Goal: Task Accomplishment & Management: Complete application form

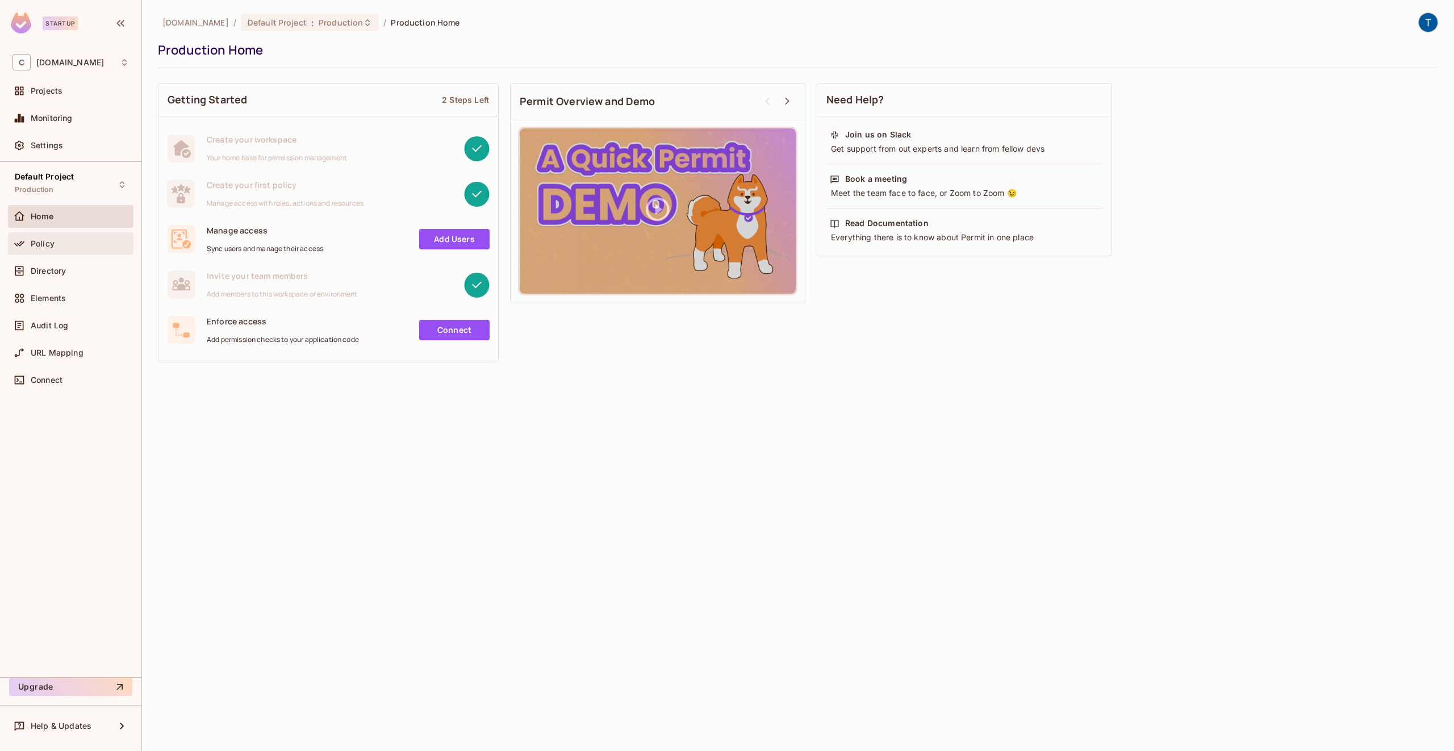
click at [48, 239] on span "Policy" at bounding box center [43, 243] width 24 height 9
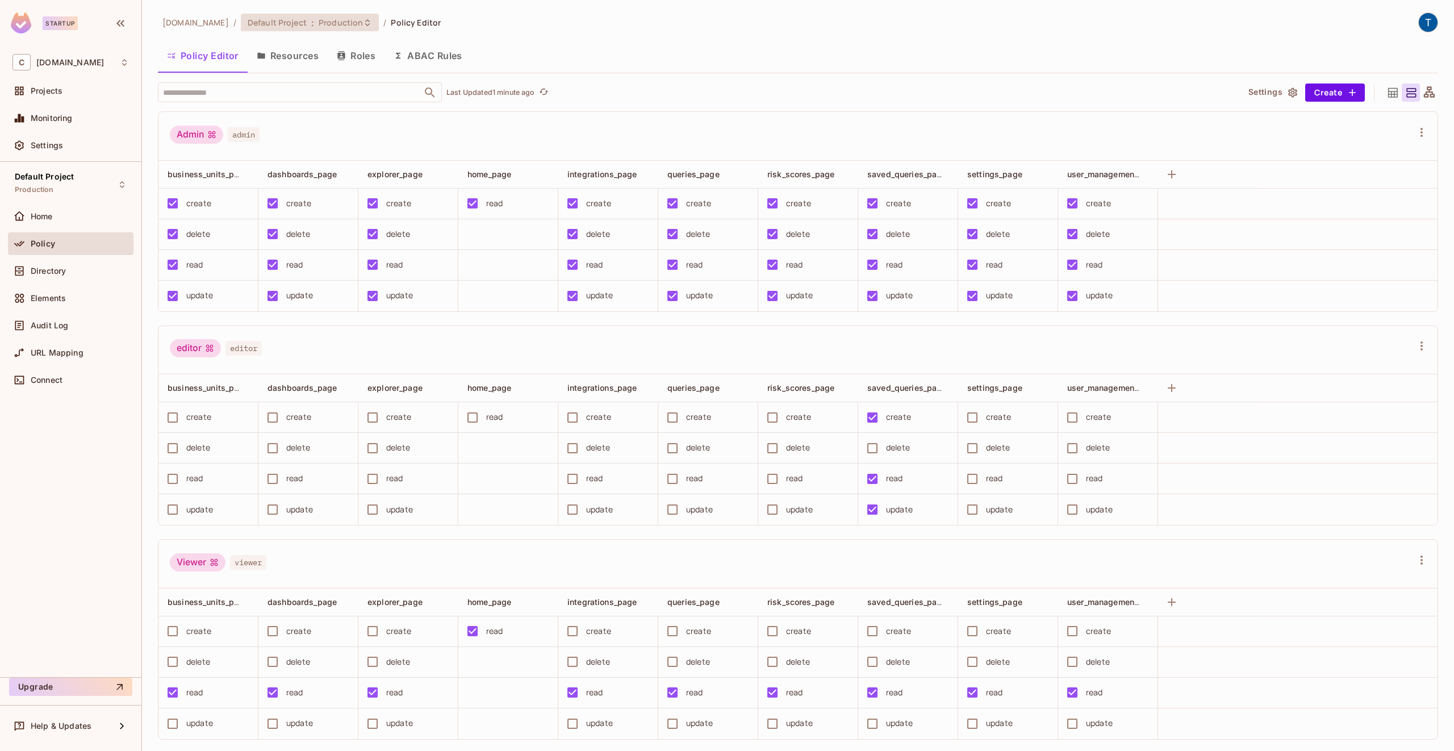
click at [338, 24] on span "Production" at bounding box center [341, 22] width 44 height 11
click at [83, 736] on div at bounding box center [727, 375] width 1454 height 751
click at [83, 736] on div "Help & Updates" at bounding box center [70, 725] width 125 height 23
click at [122, 62] on div at bounding box center [727, 375] width 1454 height 751
click at [125, 63] on icon at bounding box center [124, 62] width 9 height 9
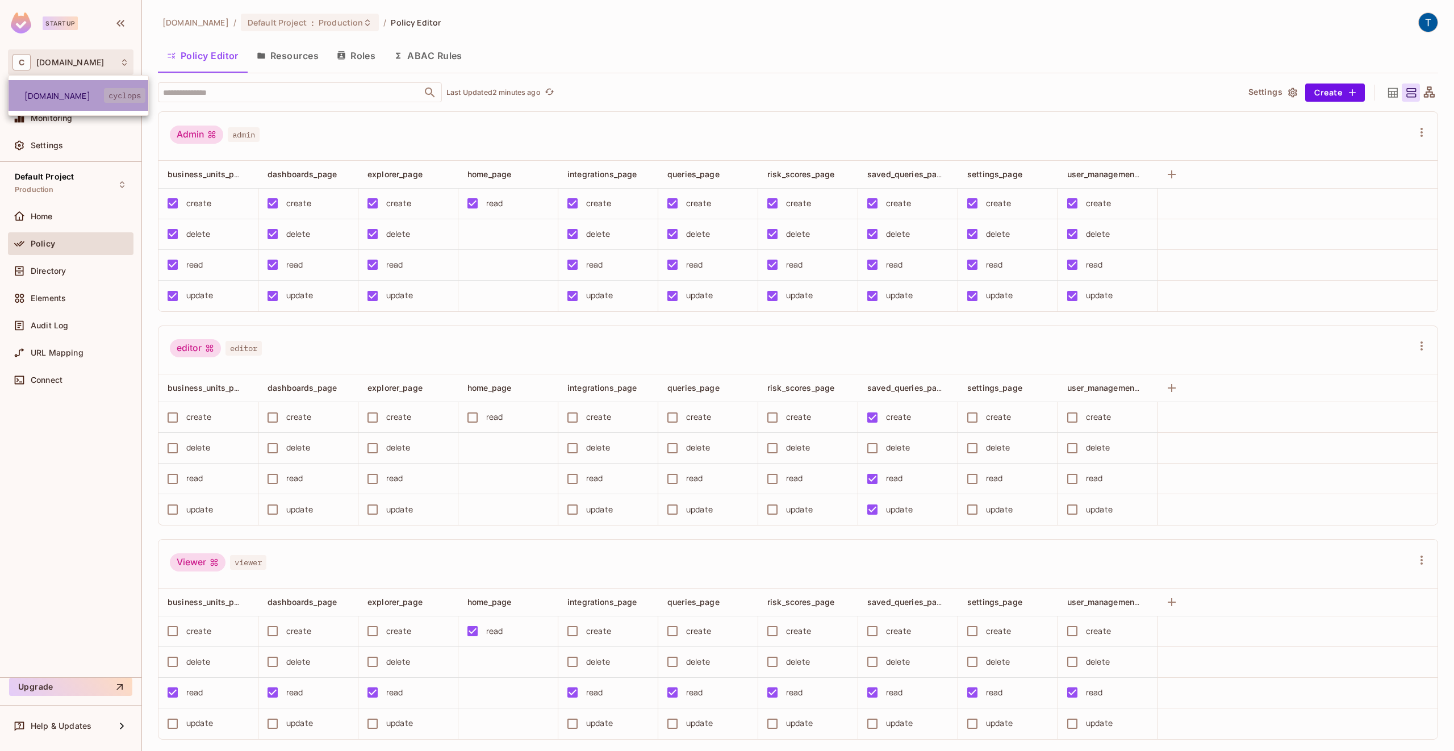
click at [132, 97] on span "cyclops" at bounding box center [124, 95] width 41 height 15
click at [77, 88] on div "Projects" at bounding box center [80, 90] width 98 height 9
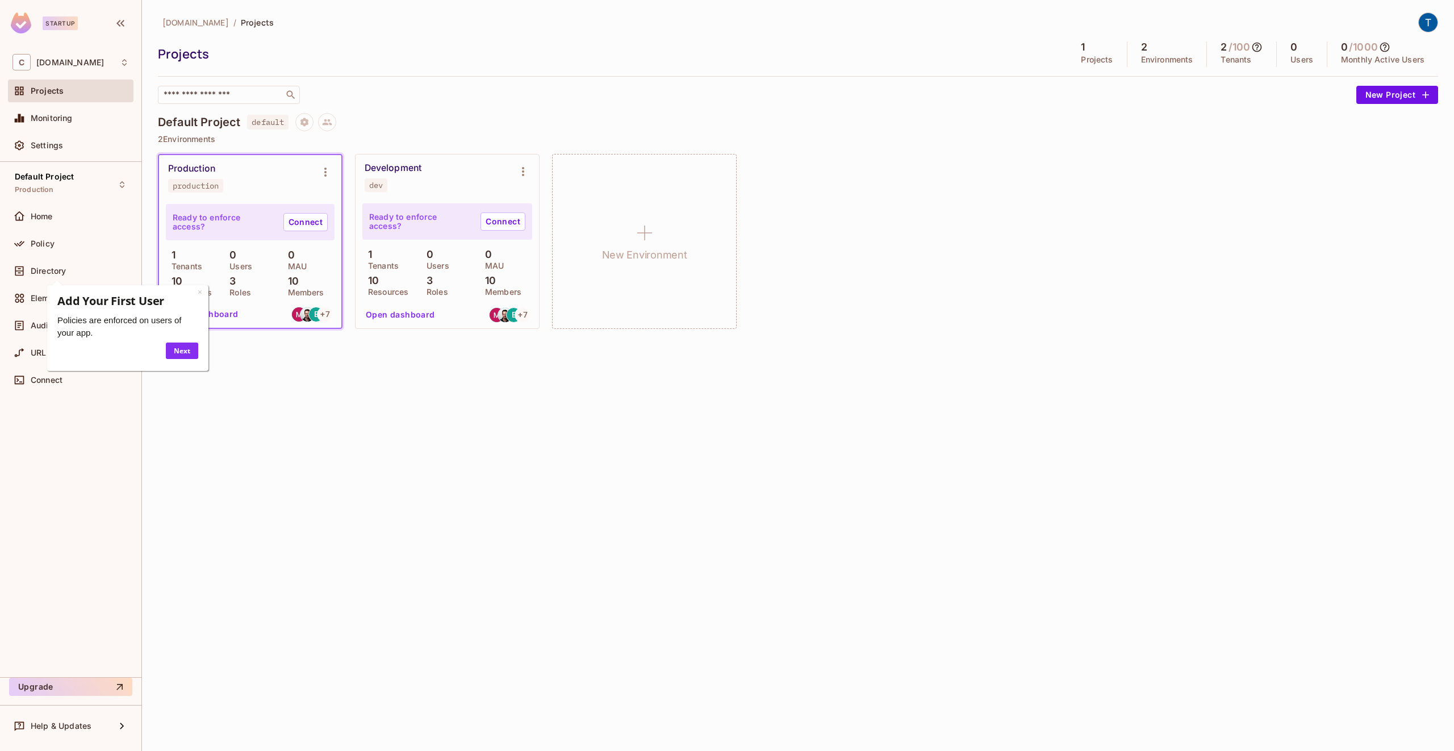
click at [310, 407] on div "[DOMAIN_NAME] / Projects Projects 1 Projects 2 Environments 2 / 100 Tenants 0 U…" at bounding box center [798, 375] width 1312 height 751
click at [324, 170] on icon "Environment settings" at bounding box center [326, 172] width 14 height 14
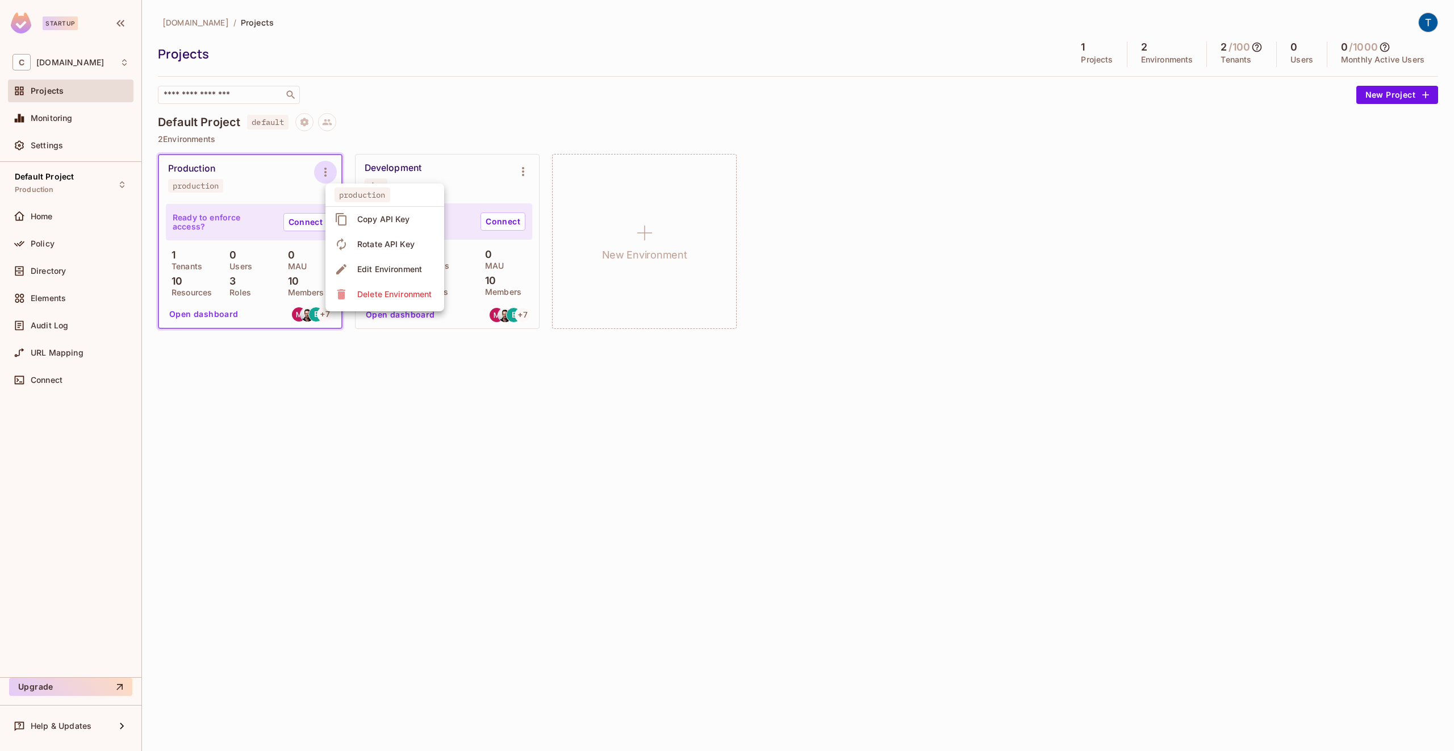
click at [524, 172] on div at bounding box center [727, 375] width 1454 height 751
click at [522, 172] on icon "Environment settings" at bounding box center [523, 172] width 14 height 14
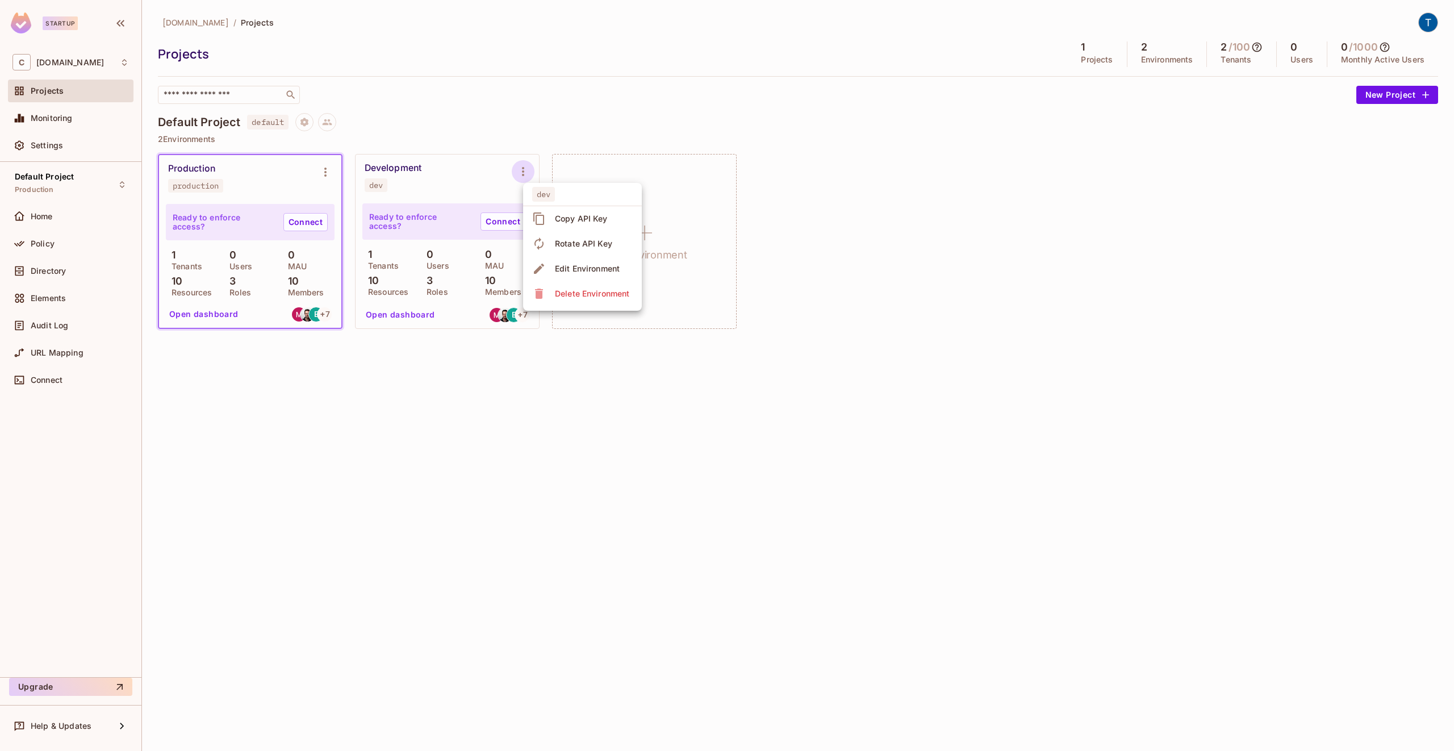
click at [533, 491] on div at bounding box center [727, 375] width 1454 height 751
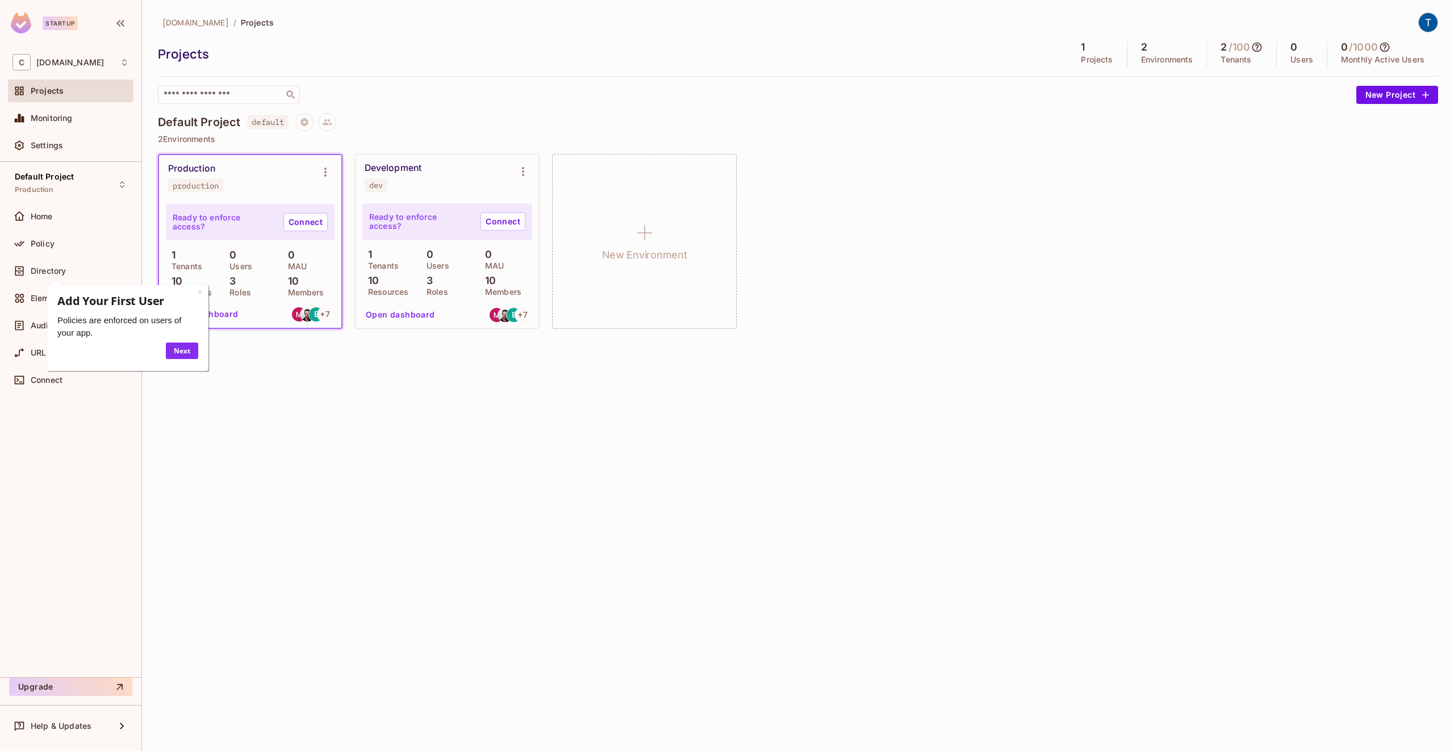
click at [322, 471] on div "[DOMAIN_NAME] / Projects Projects 1 Projects 2 Environments 2 / 100 Tenants 0 U…" at bounding box center [798, 375] width 1312 height 751
click at [202, 291] on div "× Add Your First User Policies are enforced on users of your app. Next" at bounding box center [127, 328] width 161 height 86
click at [200, 291] on link "×" at bounding box center [200, 291] width 5 height 11
click at [64, 274] on span "Directory" at bounding box center [48, 270] width 35 height 9
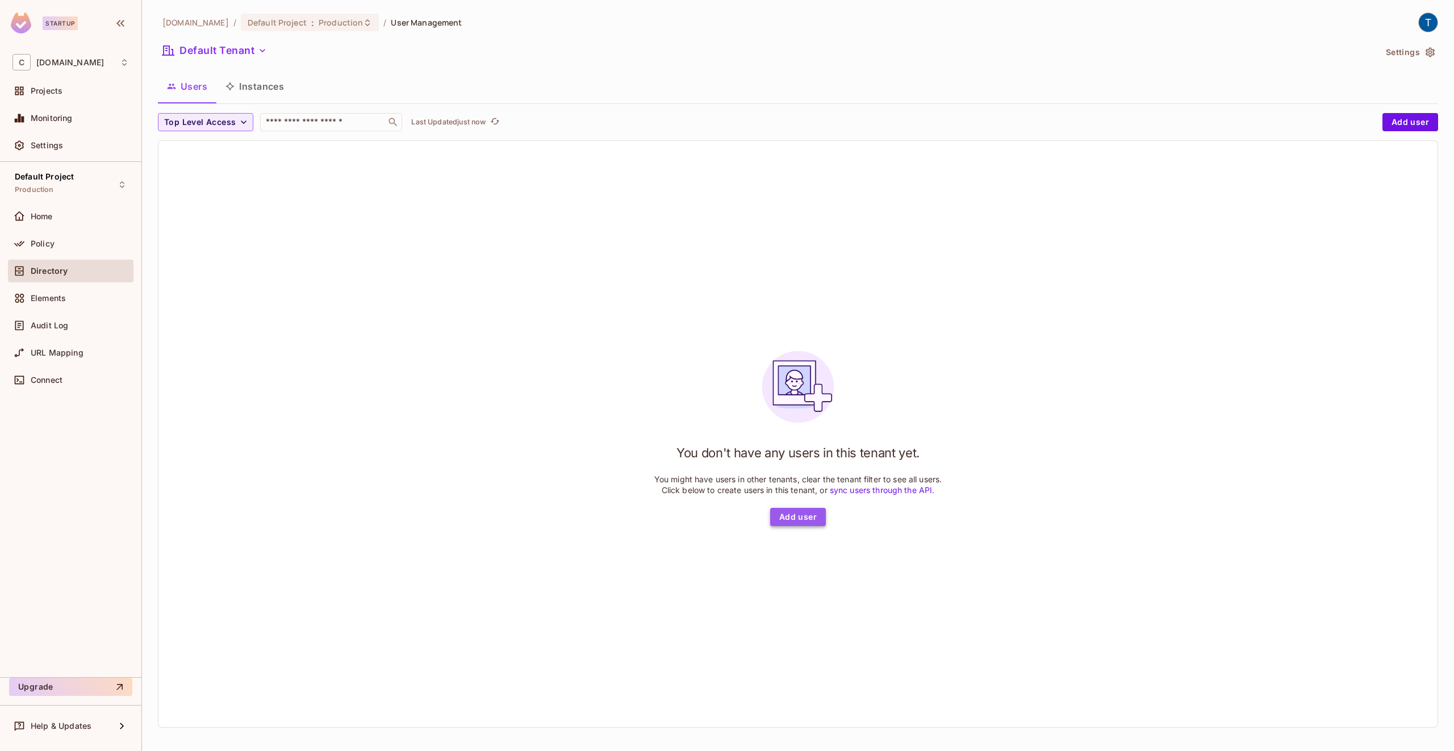
click at [812, 518] on button "Add user" at bounding box center [798, 517] width 56 height 18
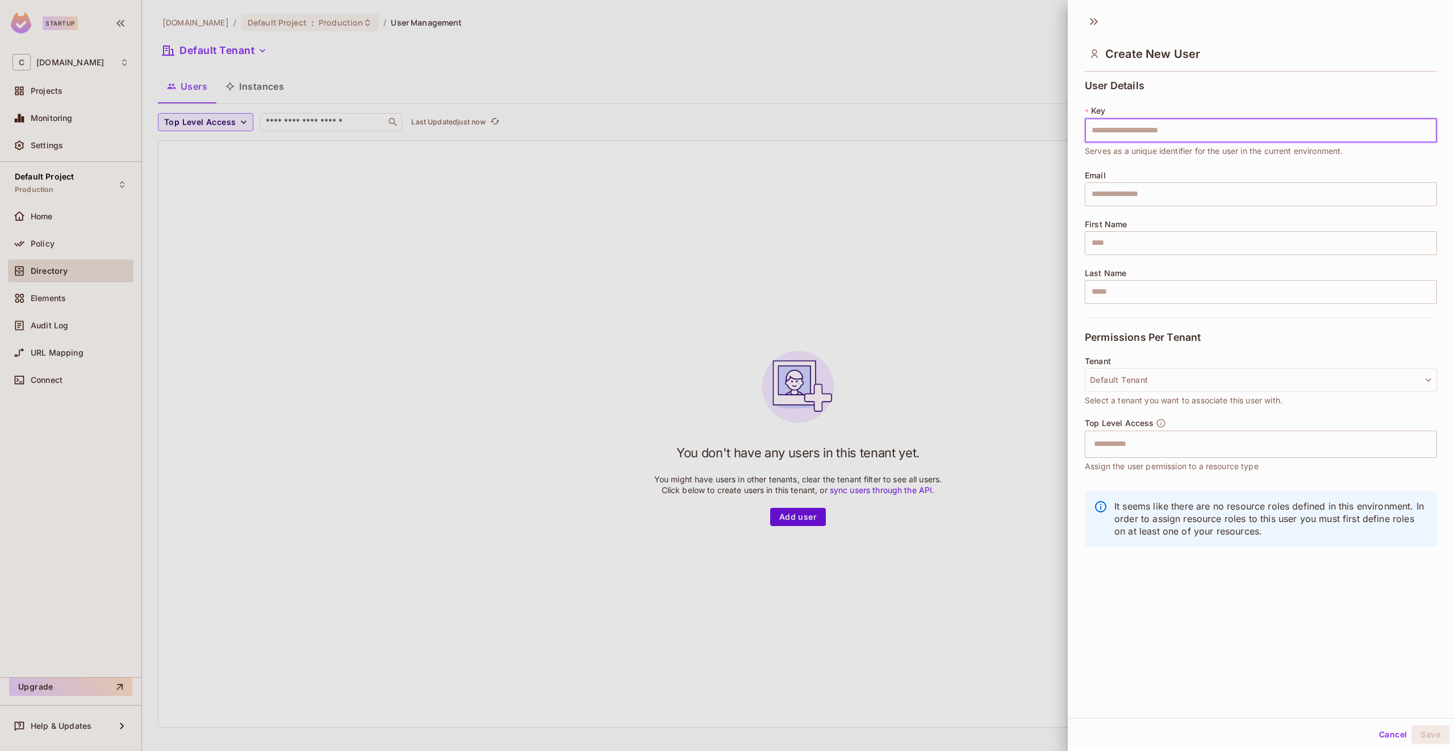
click at [1125, 121] on input "text" at bounding box center [1261, 131] width 352 height 24
click at [1172, 141] on input "**********" at bounding box center [1261, 131] width 352 height 24
type input "**********"
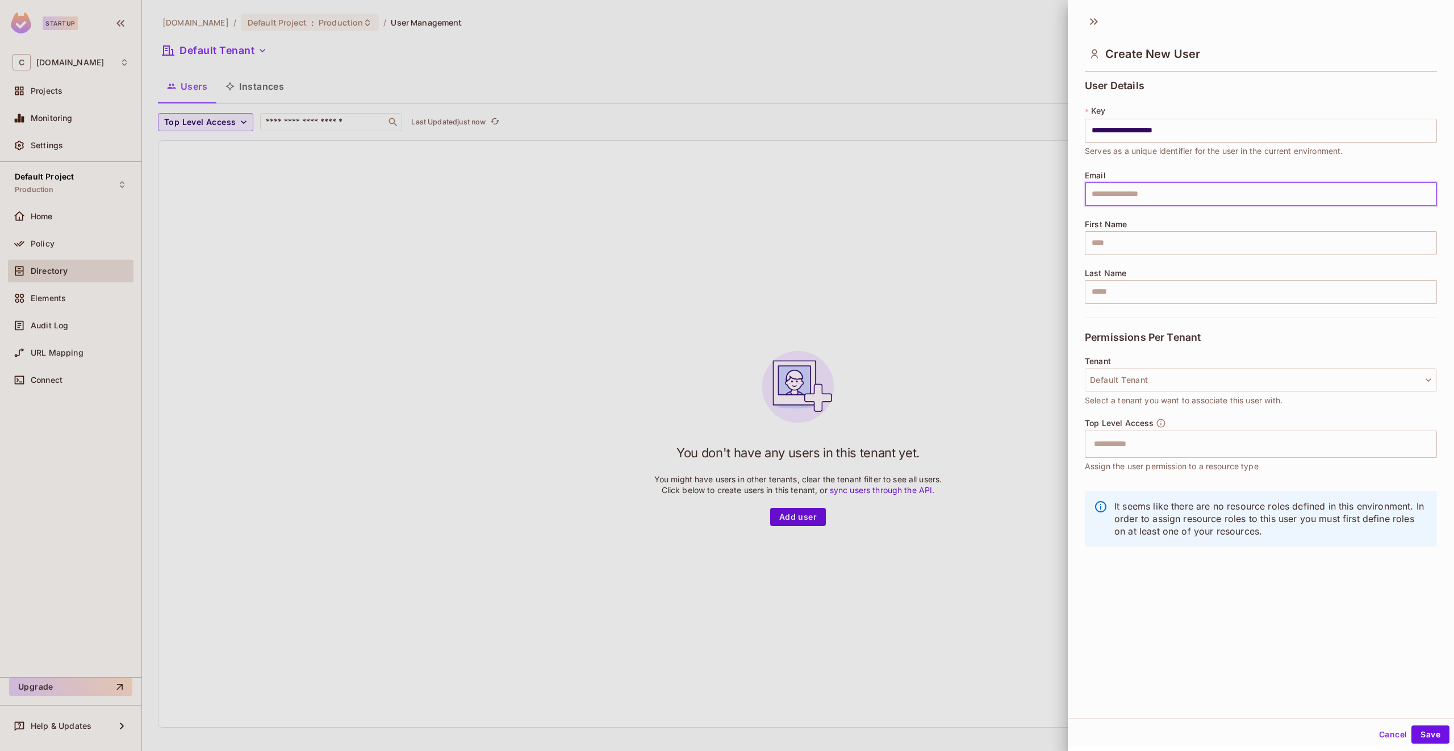
click at [1174, 195] on input "text" at bounding box center [1261, 194] width 352 height 24
paste input "**********"
type input "**********"
click at [1163, 248] on input "text" at bounding box center [1261, 243] width 352 height 24
click at [1127, 242] on input "text" at bounding box center [1261, 243] width 352 height 24
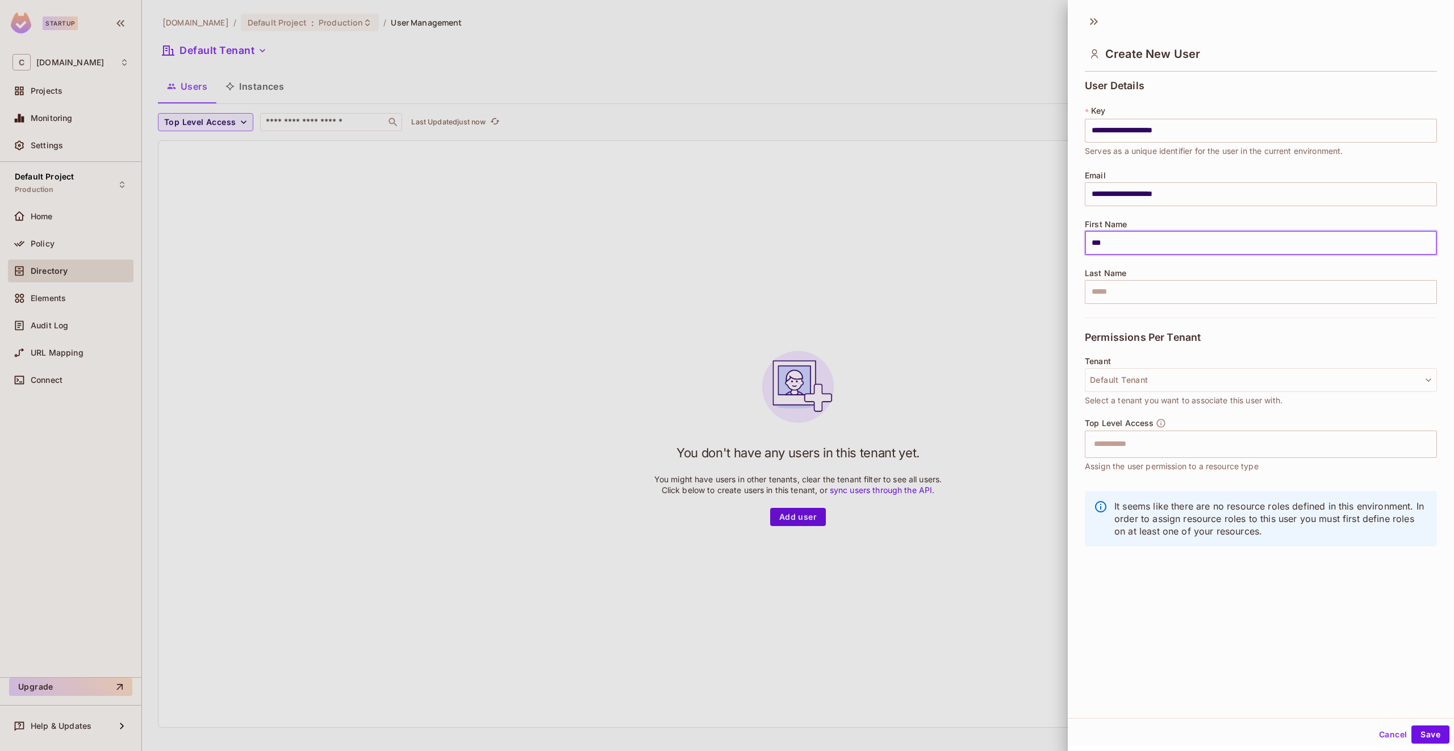
type input "***"
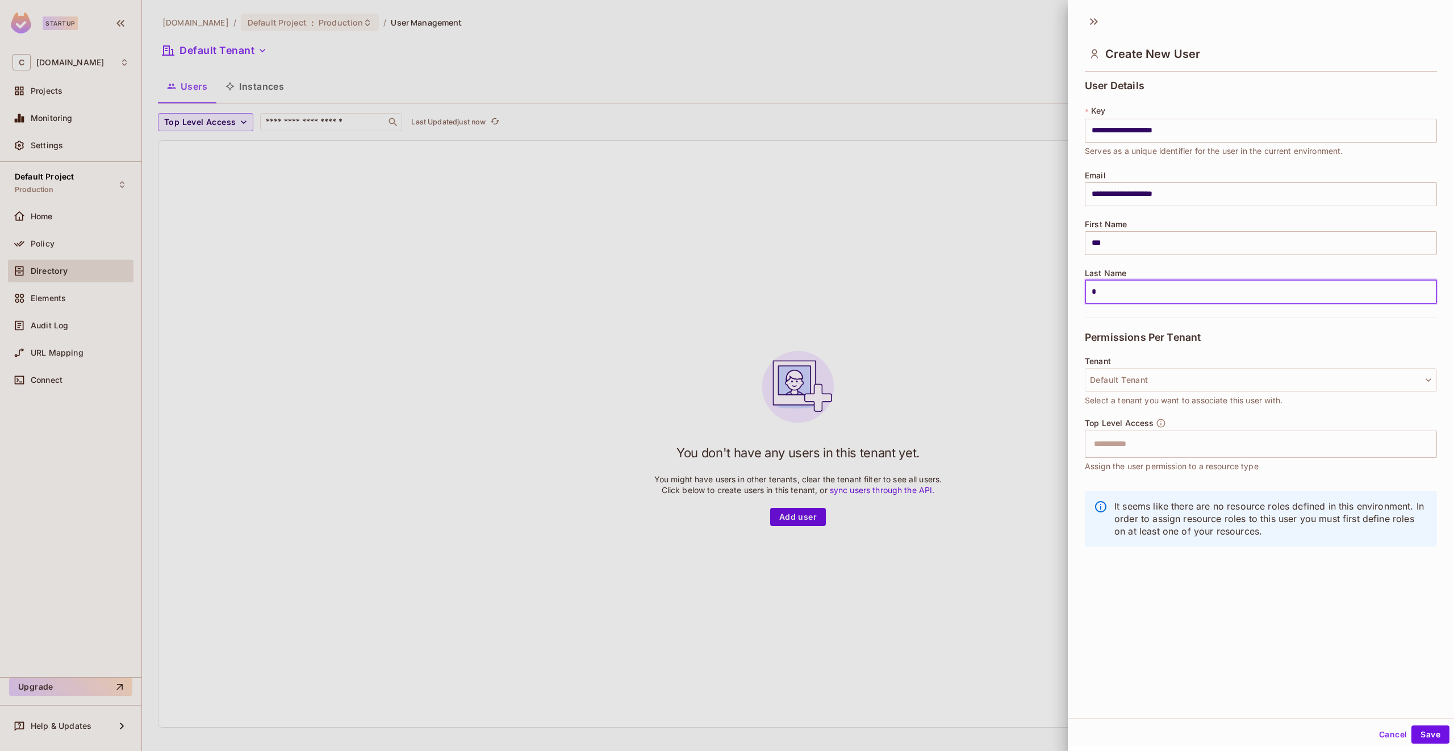
type input "*"
click at [815, 282] on div at bounding box center [727, 375] width 1454 height 751
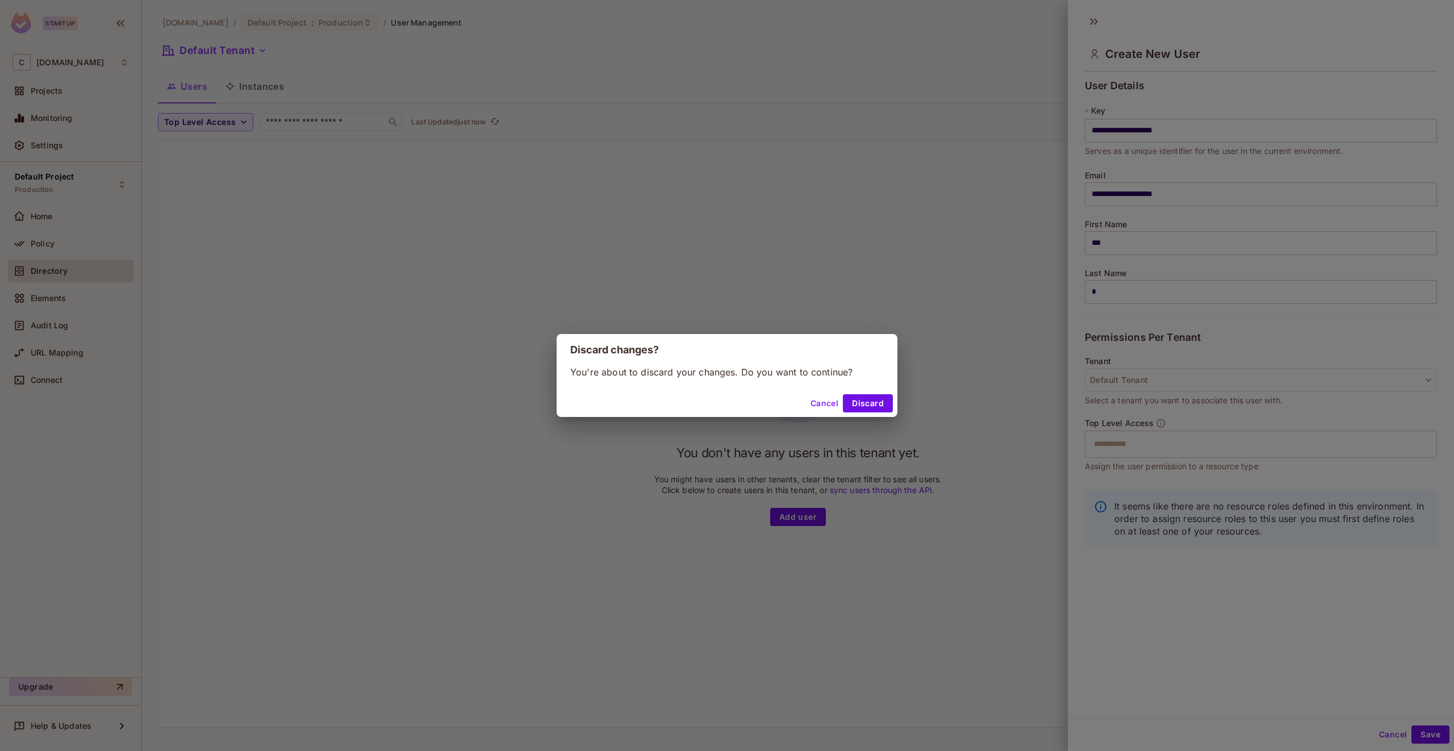
click at [826, 407] on button "Cancel" at bounding box center [824, 403] width 37 height 18
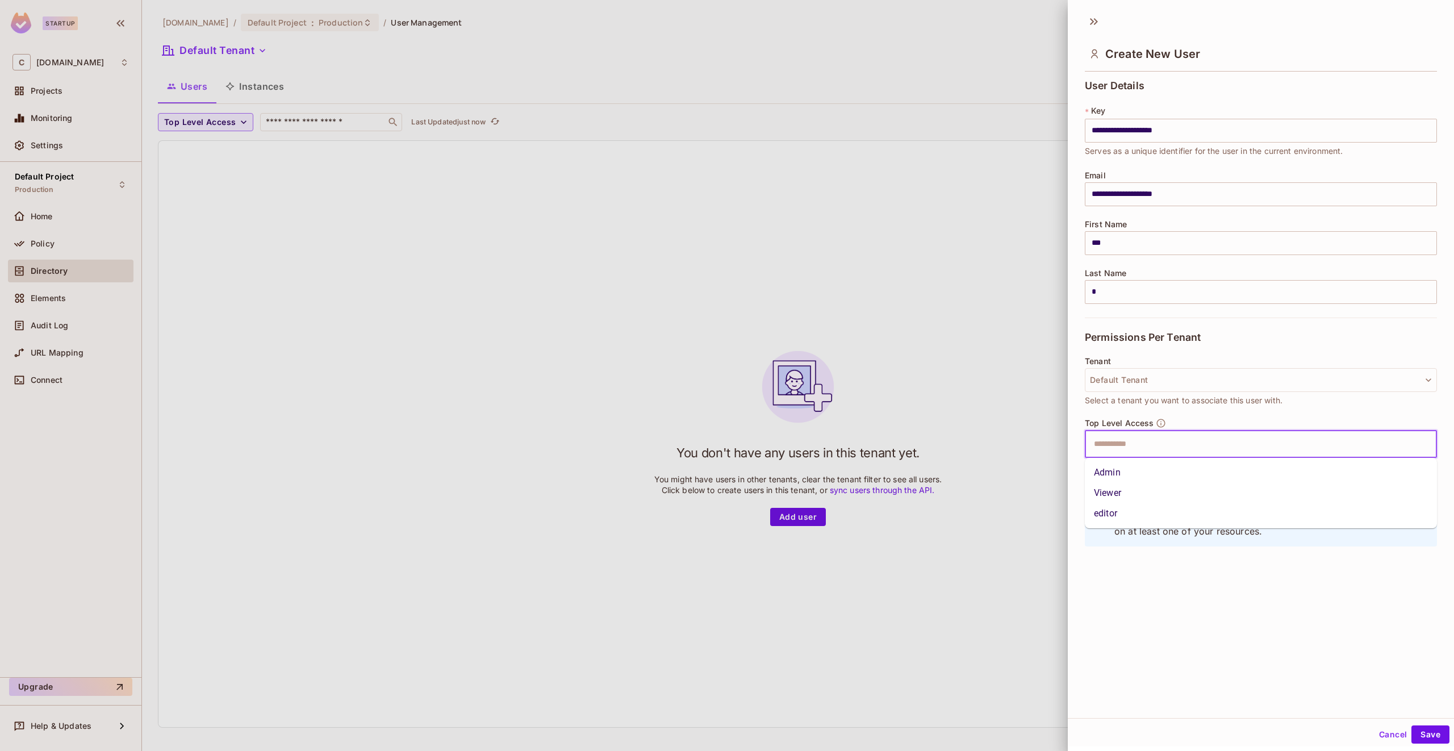
click at [1324, 439] on input "text" at bounding box center [1251, 444] width 328 height 23
click at [1181, 501] on li "Viewer" at bounding box center [1261, 493] width 352 height 20
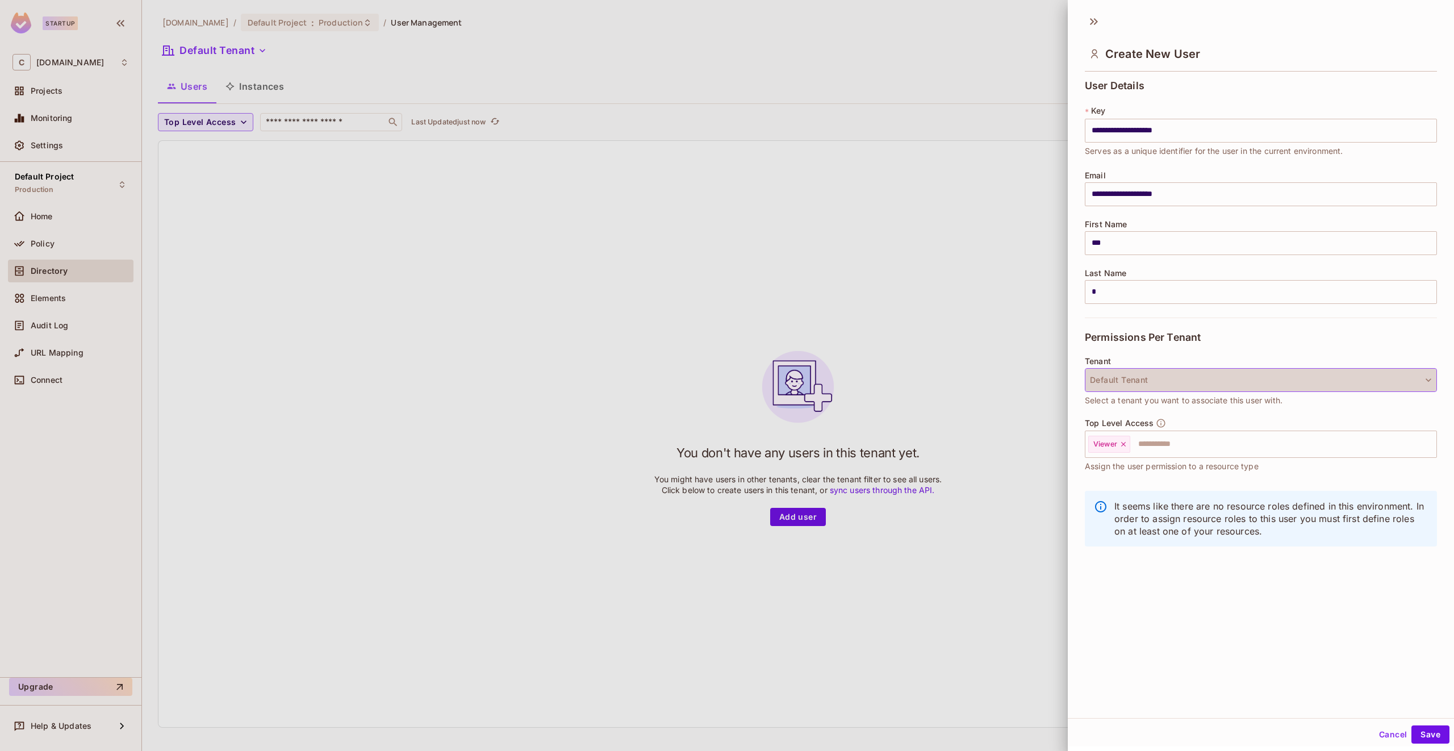
click at [1148, 386] on button "Default Tenant" at bounding box center [1261, 380] width 352 height 24
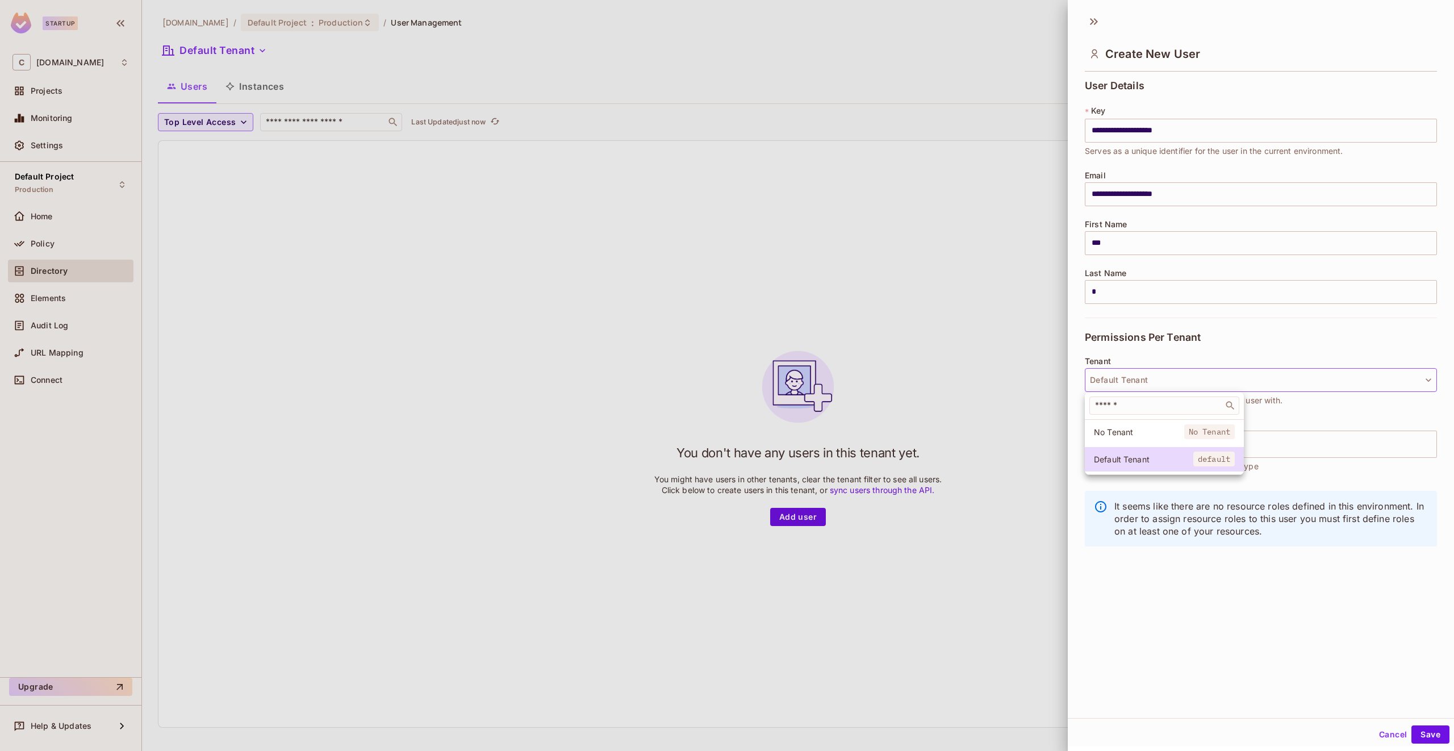
click at [1148, 386] on div at bounding box center [727, 375] width 1454 height 751
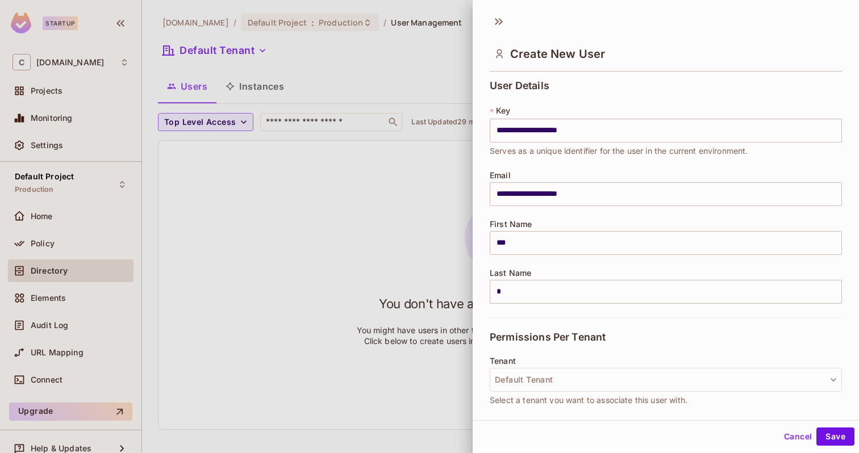
click at [68, 241] on div at bounding box center [429, 226] width 859 height 453
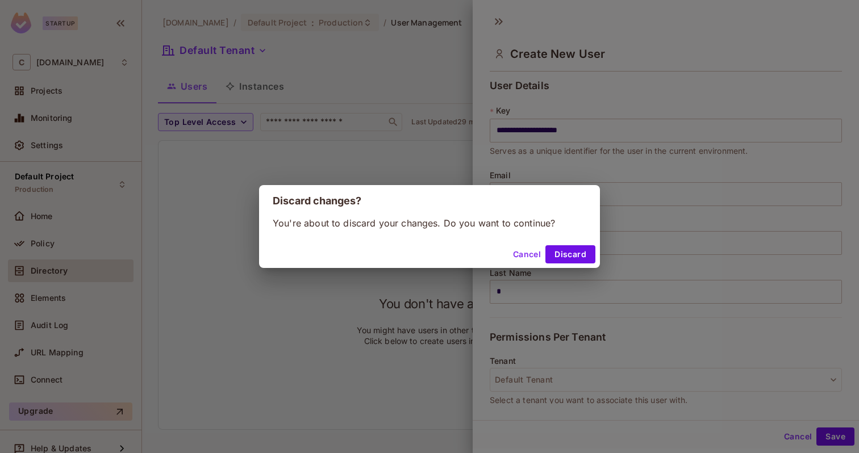
click at [44, 248] on div "Discard changes? You're about to discard your changes. Do you want to continue?…" at bounding box center [429, 226] width 859 height 453
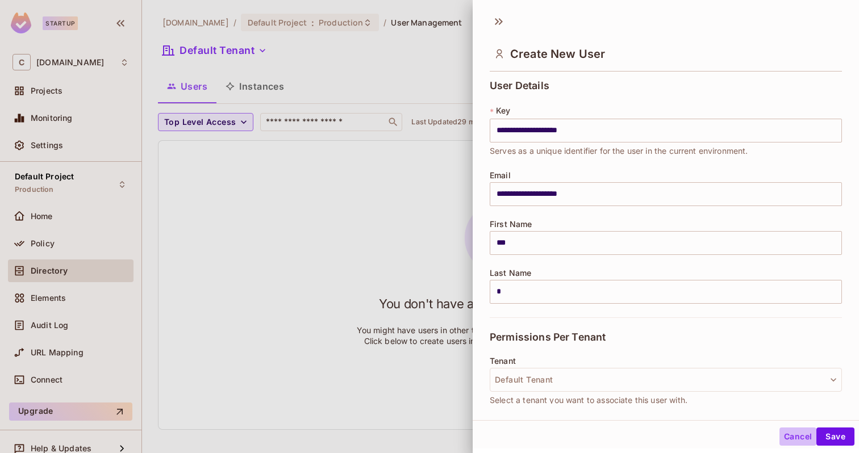
click at [800, 436] on button "Cancel" at bounding box center [797, 437] width 37 height 18
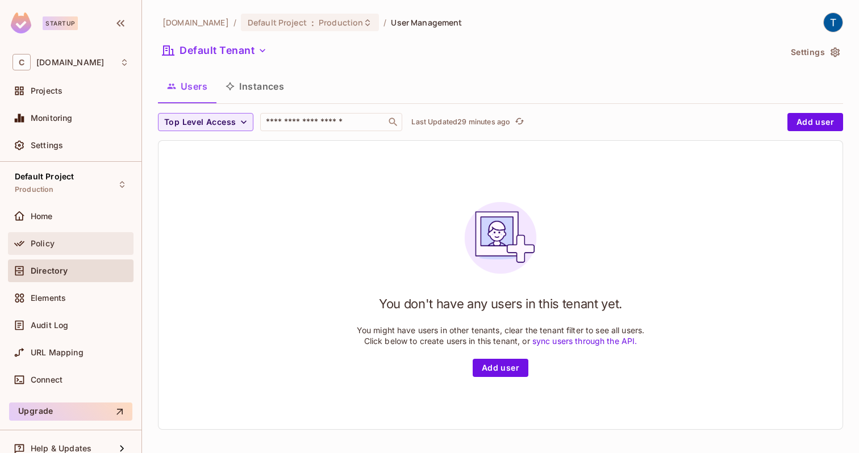
click at [45, 238] on div "Policy" at bounding box center [70, 244] width 116 height 14
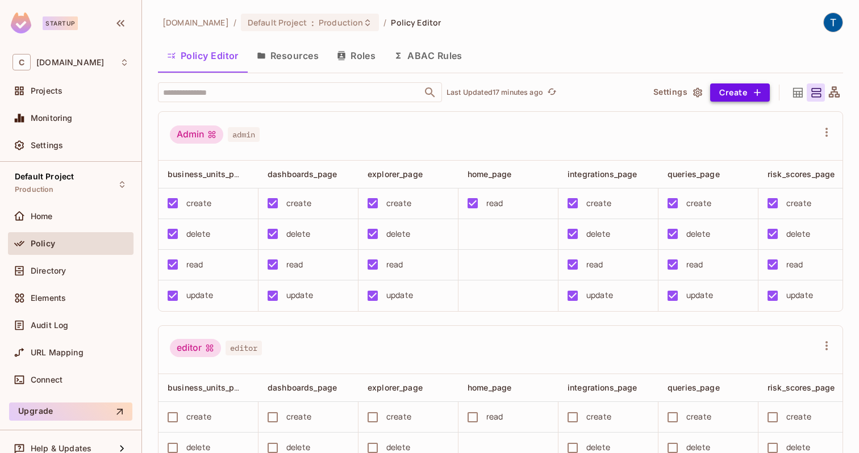
click at [748, 93] on button "Create" at bounding box center [740, 92] width 60 height 18
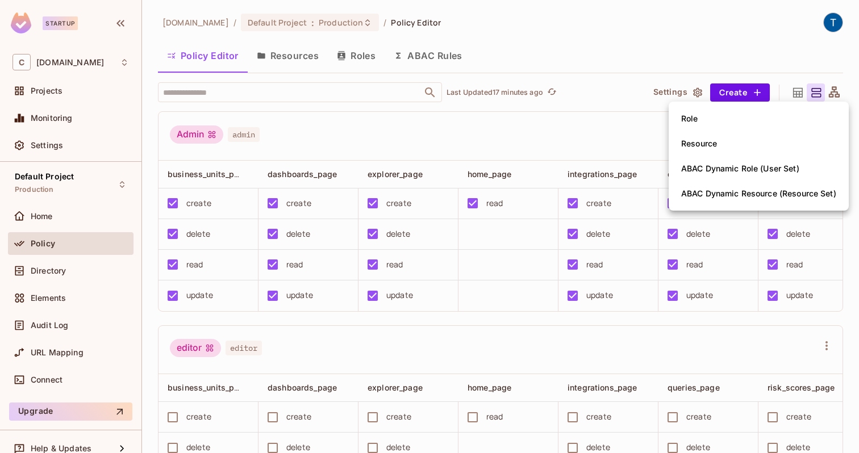
click at [568, 136] on div at bounding box center [429, 226] width 859 height 453
